Goal: Check status: Check status

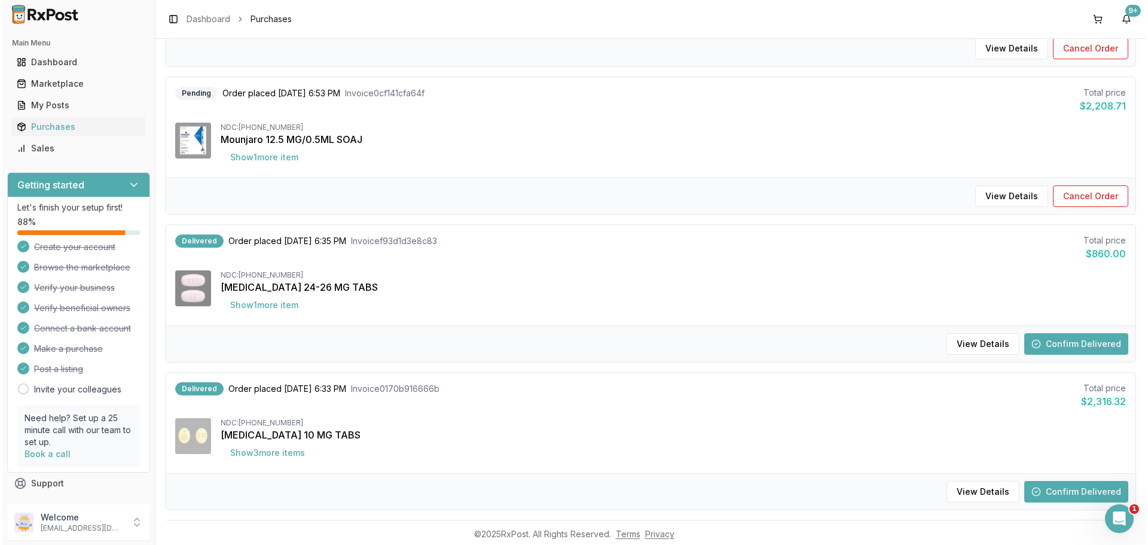
scroll to position [837, 0]
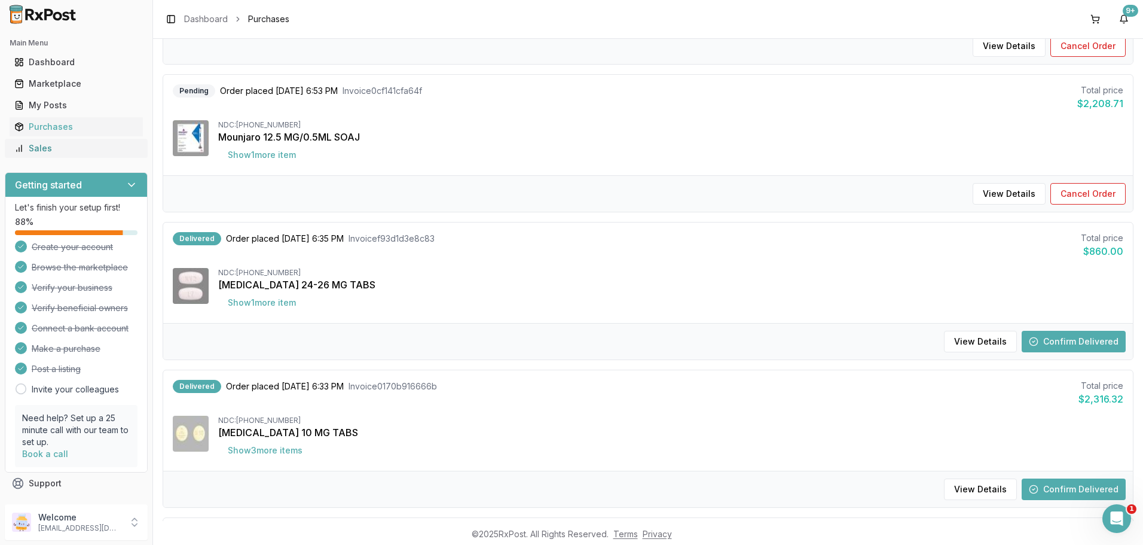
click at [57, 146] on div "Sales" at bounding box center [76, 148] width 124 height 12
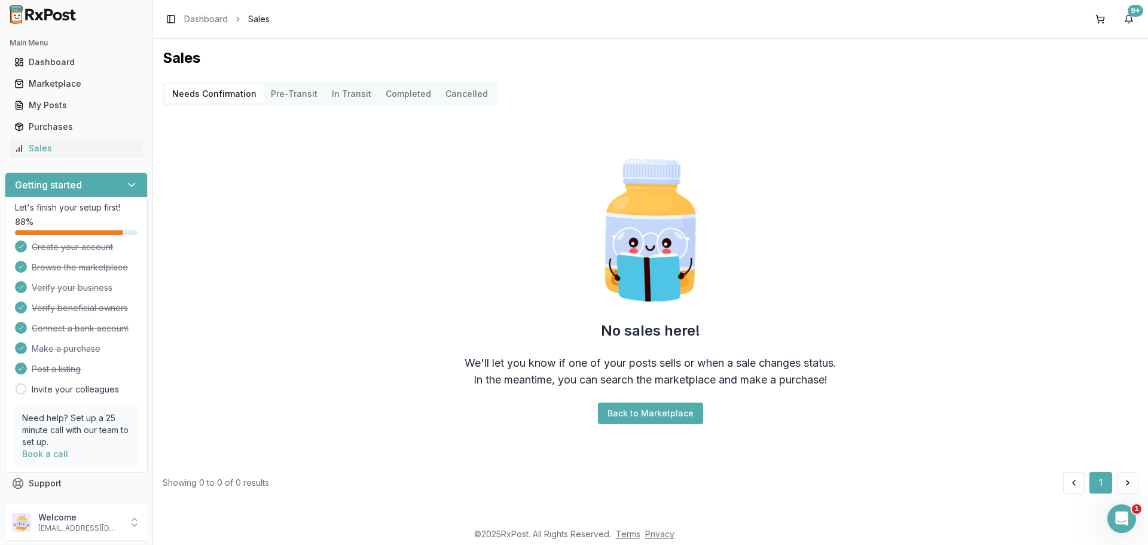
click at [350, 102] on Transit "In Transit" at bounding box center [352, 93] width 54 height 19
click at [390, 92] on button "Completed" at bounding box center [408, 93] width 60 height 19
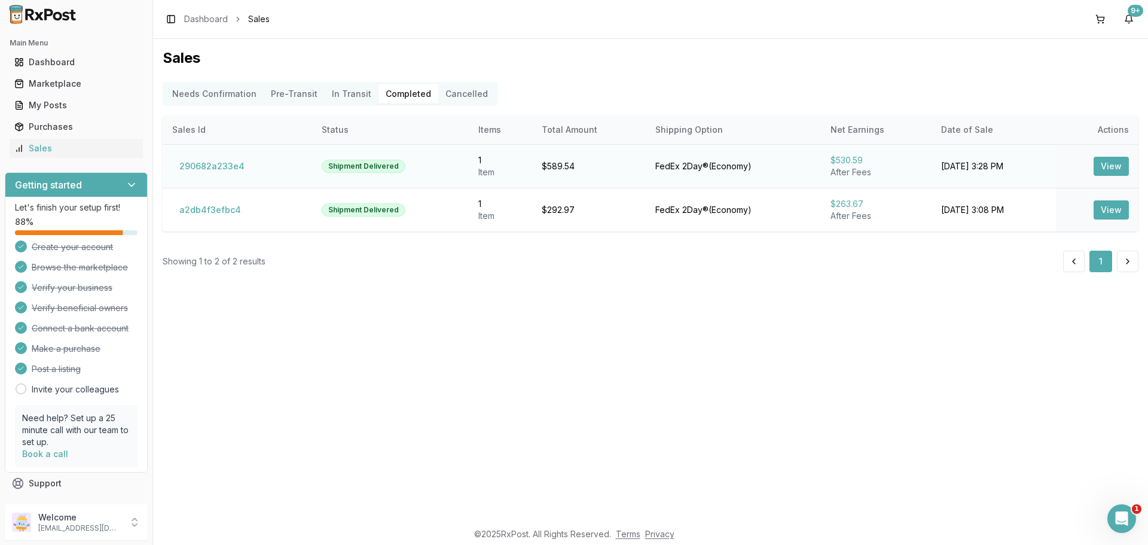
click at [1116, 169] on button "View" at bounding box center [1111, 166] width 35 height 19
